Goal: Find specific page/section

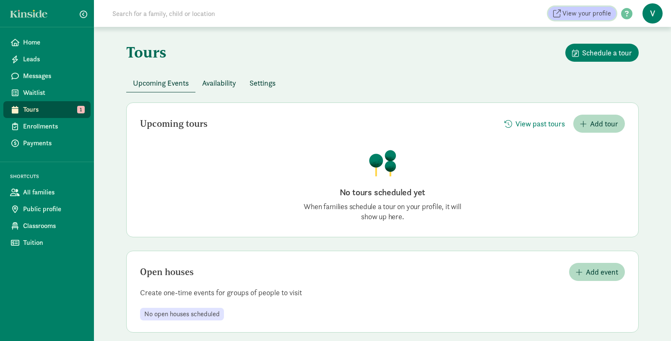
click at [596, 18] on span "View your profile" at bounding box center [587, 13] width 49 height 10
click at [591, 11] on span "View your profile" at bounding box center [587, 13] width 49 height 10
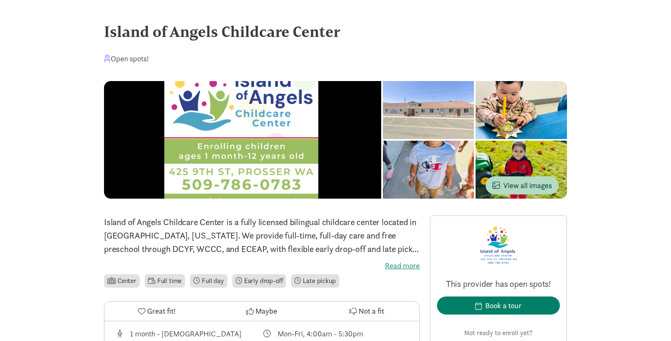
click at [383, 139] on div at bounding box center [428, 110] width 91 height 58
